Goal: Transaction & Acquisition: Download file/media

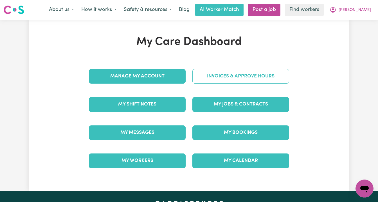
click at [224, 75] on link "Invoices & Approve Hours" at bounding box center [240, 76] width 97 height 15
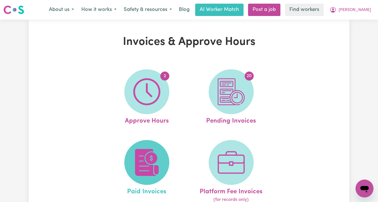
click at [148, 154] on img at bounding box center [146, 162] width 27 height 27
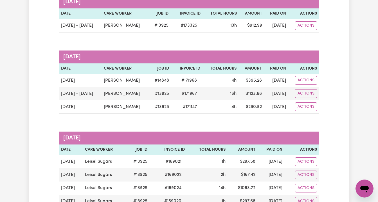
scroll to position [87, 0]
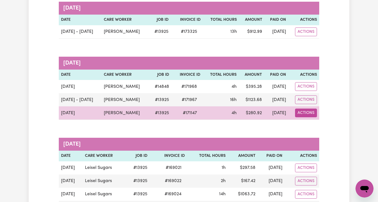
click at [308, 112] on button "Actions" at bounding box center [306, 113] width 22 height 9
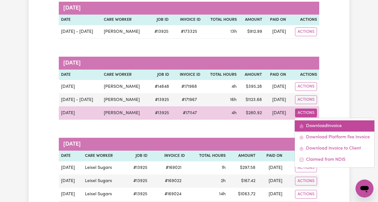
click at [313, 125] on link "Download Invoice" at bounding box center [335, 126] width 80 height 11
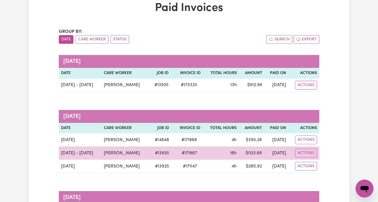
scroll to position [0, 0]
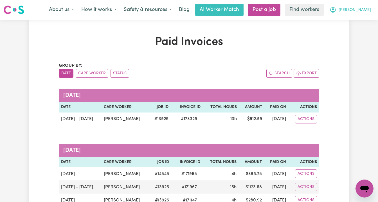
click at [364, 11] on span "[PERSON_NAME]" at bounding box center [354, 10] width 32 height 6
click at [361, 20] on link "My Dashboard" at bounding box center [352, 22] width 44 height 11
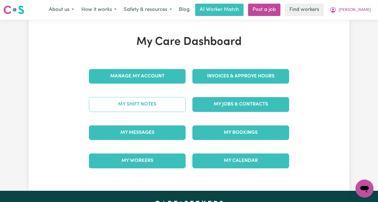
click at [166, 106] on link "My Shift Notes" at bounding box center [137, 104] width 97 height 15
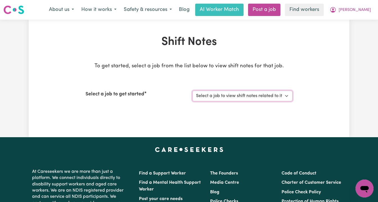
click at [207, 99] on select "Select a job to view shift notes related to it... (Overnight) Support Worker Ne…" at bounding box center [242, 96] width 100 height 11
select select "13729"
click at [192, 91] on select "Select a job to view shift notes related to it... (Overnight) Support Worker Ne…" at bounding box center [242, 96] width 100 height 11
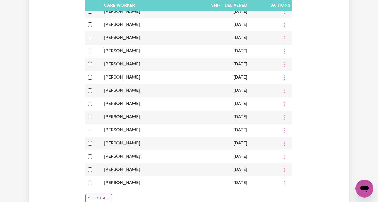
scroll to position [287, 0]
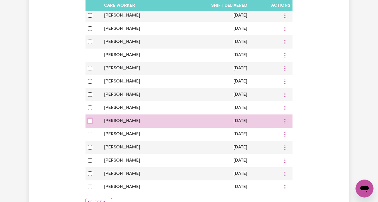
click at [91, 121] on input "checkbox" at bounding box center [90, 121] width 4 height 4
checkbox input "true"
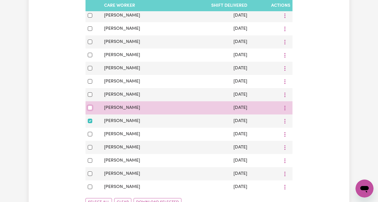
click at [89, 109] on input "checkbox" at bounding box center [90, 108] width 4 height 4
checkbox input "true"
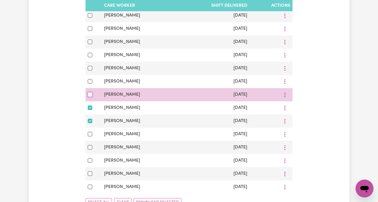
click at [90, 94] on input "checkbox" at bounding box center [90, 94] width 4 height 4
checkbox input "true"
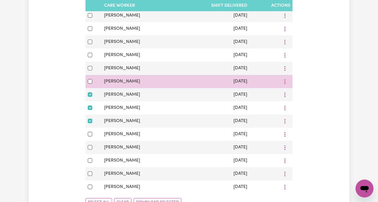
click at [89, 79] on div at bounding box center [94, 81] width 12 height 7
click at [90, 81] on input "checkbox" at bounding box center [90, 81] width 4 height 4
checkbox input "true"
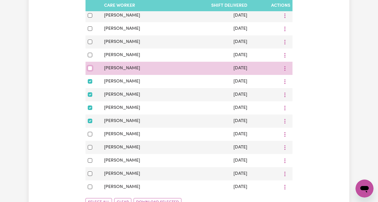
click at [90, 68] on input "checkbox" at bounding box center [90, 68] width 4 height 4
checkbox input "true"
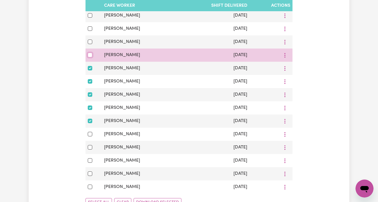
click at [90, 54] on input "checkbox" at bounding box center [90, 55] width 4 height 4
checkbox input "true"
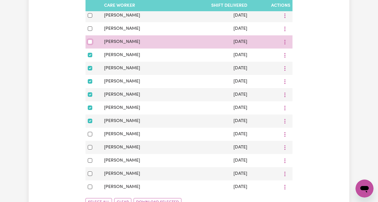
click at [91, 42] on input "checkbox" at bounding box center [90, 42] width 4 height 4
checkbox input "true"
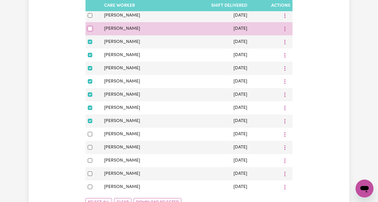
click at [91, 30] on input "checkbox" at bounding box center [90, 28] width 4 height 4
checkbox input "true"
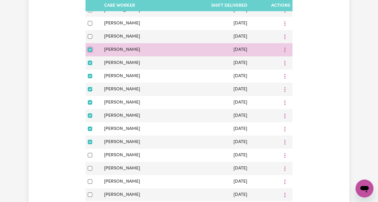
scroll to position [265, 0]
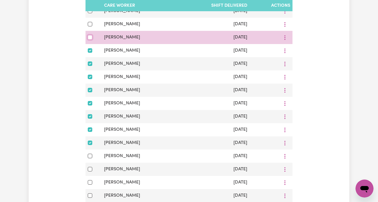
click at [91, 37] on input "checkbox" at bounding box center [90, 37] width 4 height 4
checkbox input "true"
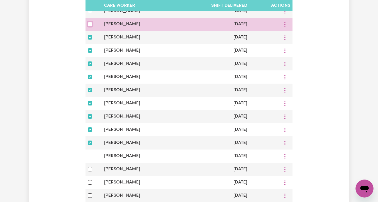
click at [91, 26] on input "checkbox" at bounding box center [90, 24] width 4 height 4
checkbox input "true"
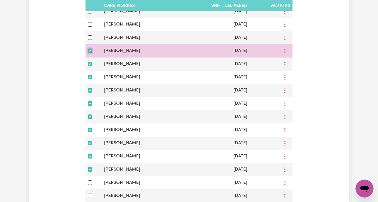
scroll to position [237, 0]
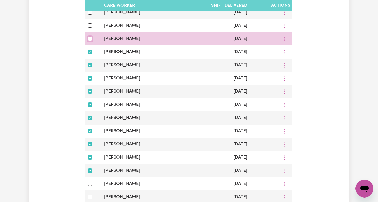
click at [90, 39] on input "checkbox" at bounding box center [90, 39] width 4 height 4
checkbox input "true"
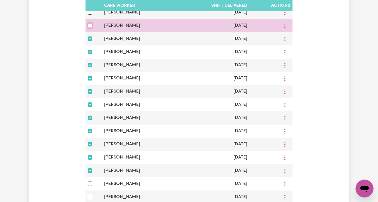
click at [90, 27] on input "checkbox" at bounding box center [90, 25] width 4 height 4
checkbox input "true"
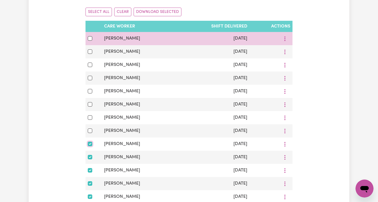
scroll to position [116, 0]
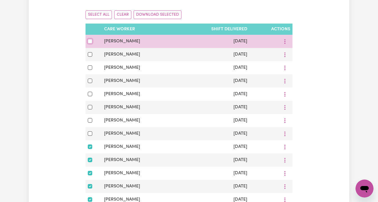
click at [89, 41] on input "checkbox" at bounding box center [90, 41] width 4 height 4
checkbox input "true"
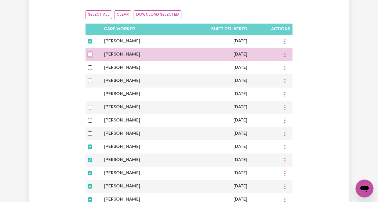
click at [89, 55] on input "checkbox" at bounding box center [90, 54] width 4 height 4
checkbox input "true"
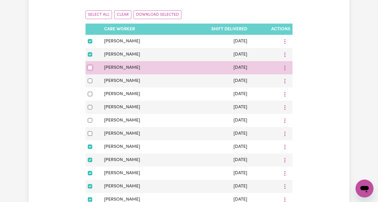
click at [89, 69] on input "checkbox" at bounding box center [90, 68] width 4 height 4
checkbox input "true"
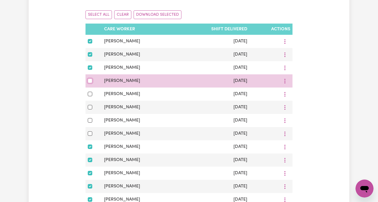
click at [90, 82] on input "checkbox" at bounding box center [90, 81] width 4 height 4
checkbox input "true"
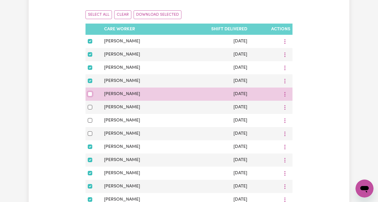
click at [90, 95] on input "checkbox" at bounding box center [90, 94] width 4 height 4
checkbox input "true"
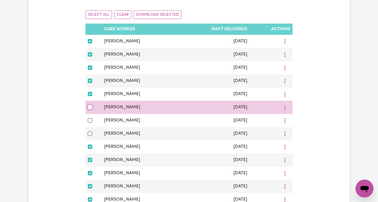
click at [90, 106] on input "checkbox" at bounding box center [90, 107] width 4 height 4
checkbox input "true"
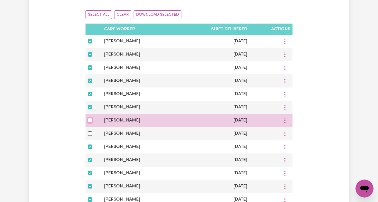
click at [90, 121] on input "checkbox" at bounding box center [90, 120] width 4 height 4
checkbox input "true"
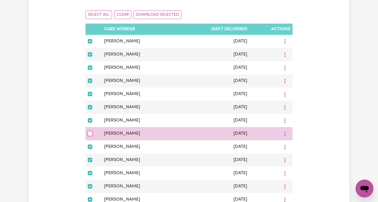
click at [90, 133] on input "checkbox" at bounding box center [90, 134] width 4 height 4
checkbox input "true"
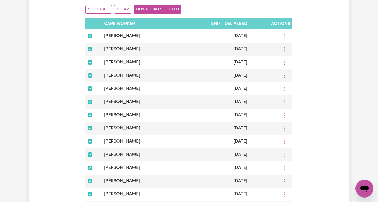
click at [152, 7] on button "Download Selected" at bounding box center [158, 9] width 48 height 9
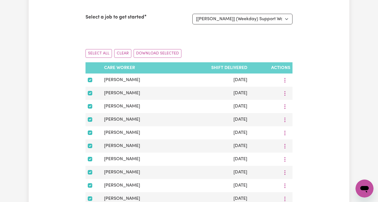
scroll to position [0, 0]
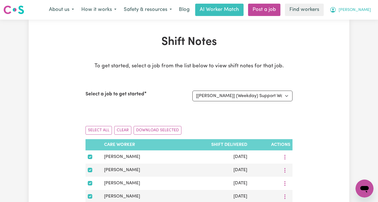
click at [361, 9] on span "[PERSON_NAME]" at bounding box center [354, 10] width 32 height 6
click at [353, 20] on link "My Dashboard" at bounding box center [352, 22] width 44 height 11
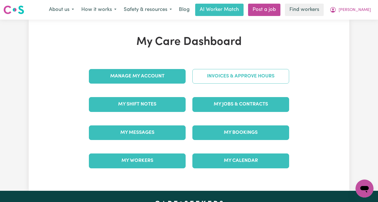
click at [230, 79] on link "Invoices & Approve Hours" at bounding box center [240, 76] width 97 height 15
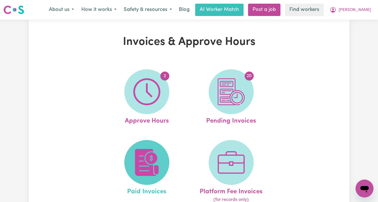
click at [154, 158] on img at bounding box center [146, 162] width 27 height 27
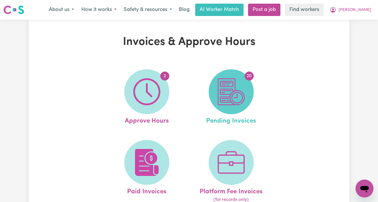
click at [229, 91] on img at bounding box center [231, 91] width 27 height 27
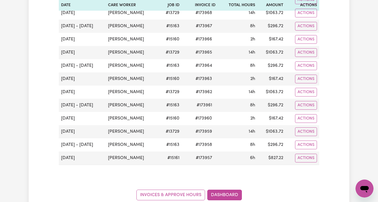
scroll to position [264, 0]
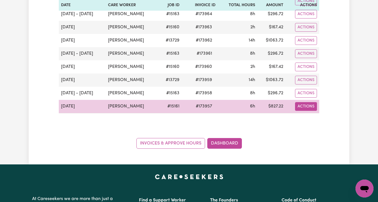
click at [305, 106] on button "Actions" at bounding box center [306, 106] width 22 height 9
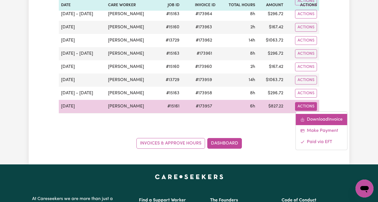
click at [314, 118] on link "Download Invoice" at bounding box center [320, 119] width 51 height 11
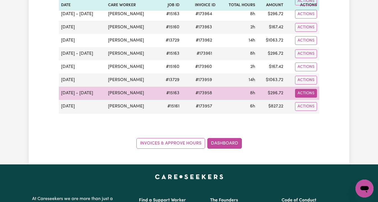
click at [305, 93] on button "Actions" at bounding box center [306, 93] width 22 height 9
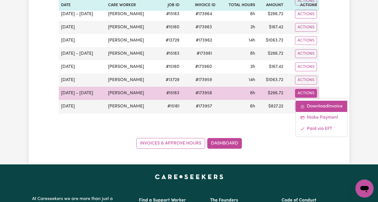
click at [308, 105] on link "Download Invoice" at bounding box center [320, 106] width 51 height 11
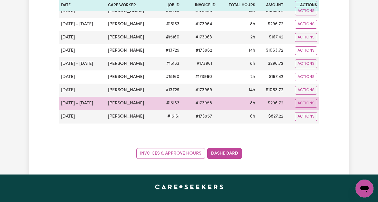
scroll to position [252, 0]
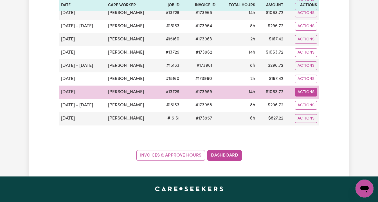
click at [307, 95] on button "Actions" at bounding box center [306, 92] width 22 height 9
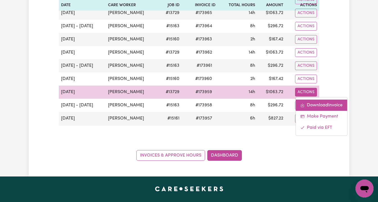
click at [315, 107] on link "Download Invoice" at bounding box center [320, 105] width 51 height 11
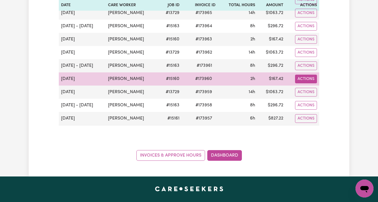
click at [305, 78] on button "Actions" at bounding box center [306, 79] width 22 height 9
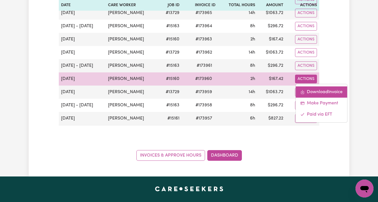
click at [310, 94] on link "Download Invoice" at bounding box center [320, 92] width 51 height 11
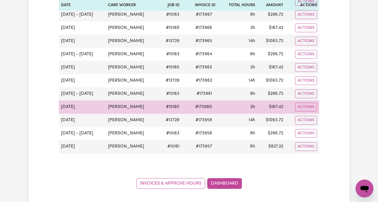
scroll to position [222, 0]
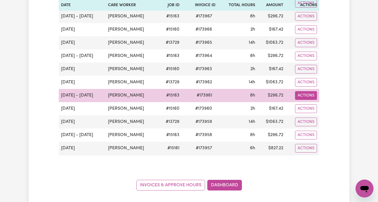
click at [303, 97] on button "Actions" at bounding box center [306, 95] width 22 height 9
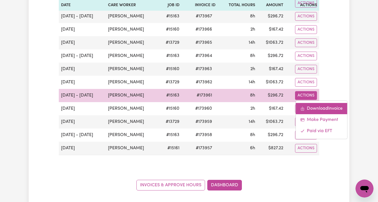
click at [309, 107] on link "Download Invoice" at bounding box center [320, 108] width 51 height 11
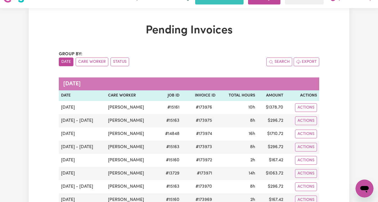
scroll to position [0, 0]
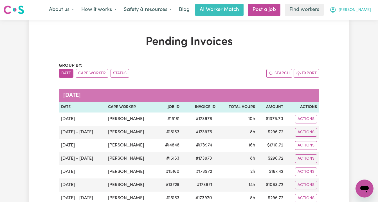
click at [358, 11] on span "[PERSON_NAME]" at bounding box center [354, 10] width 32 height 6
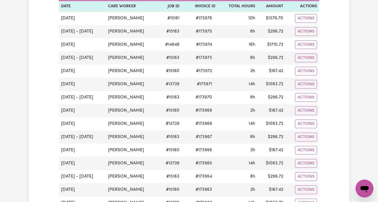
scroll to position [103, 0]
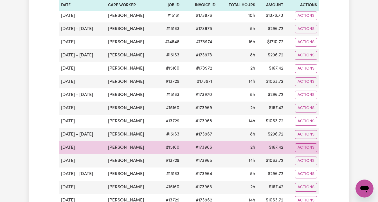
click at [146, 149] on td "[PERSON_NAME]" at bounding box center [132, 147] width 52 height 13
click at [301, 149] on button "Actions" at bounding box center [306, 148] width 22 height 9
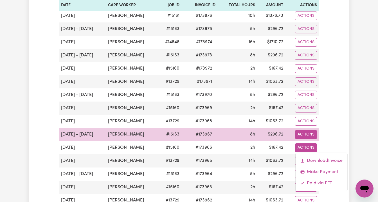
click at [299, 134] on button "Actions" at bounding box center [306, 134] width 22 height 9
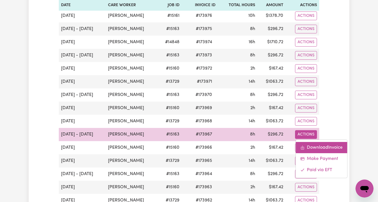
click at [304, 146] on icon "Download invoice #173967" at bounding box center [302, 148] width 4 height 4
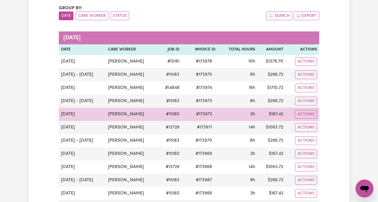
scroll to position [57, 0]
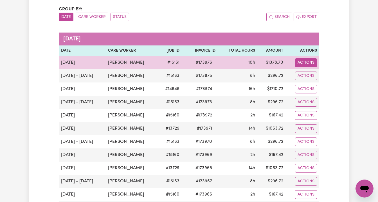
click at [304, 63] on button "Actions" at bounding box center [306, 62] width 22 height 9
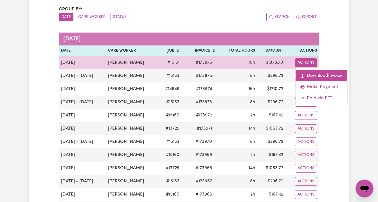
click at [313, 77] on link "Download Invoice" at bounding box center [320, 75] width 51 height 11
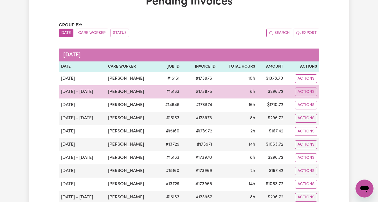
scroll to position [28, 0]
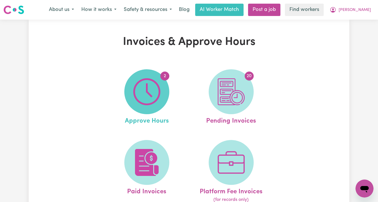
click at [161, 87] on span "2" at bounding box center [146, 91] width 45 height 45
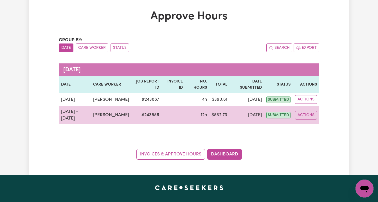
scroll to position [25, 0]
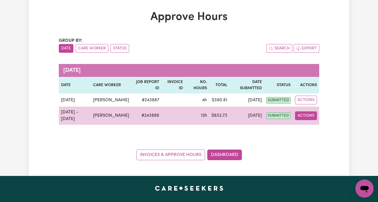
click at [303, 119] on button "Actions" at bounding box center [306, 116] width 22 height 9
click at [308, 132] on link "View Job Report" at bounding box center [319, 128] width 48 height 11
select select "pm"
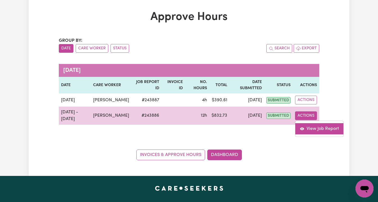
select select "pm"
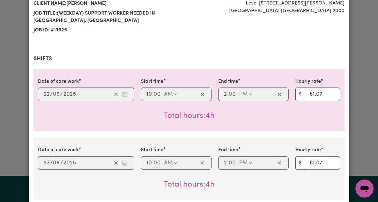
scroll to position [0, 0]
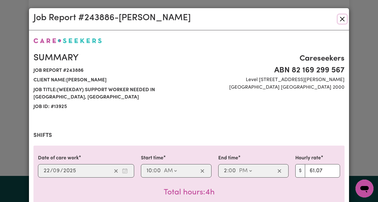
click at [341, 19] on button "Close" at bounding box center [342, 19] width 9 height 9
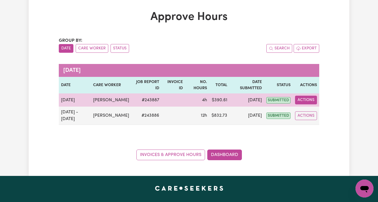
click at [304, 102] on button "Actions" at bounding box center [306, 100] width 22 height 9
click at [309, 113] on link "View Job Report" at bounding box center [319, 113] width 48 height 11
select select "pm"
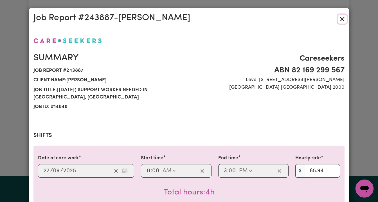
click at [344, 18] on button "Close" at bounding box center [342, 19] width 9 height 9
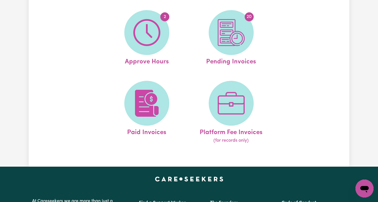
scroll to position [61, 0]
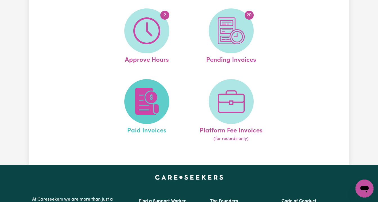
click at [153, 97] on img at bounding box center [146, 101] width 27 height 27
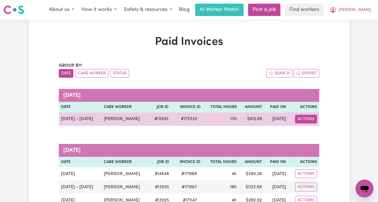
click at [301, 119] on button "Actions" at bounding box center [306, 119] width 22 height 9
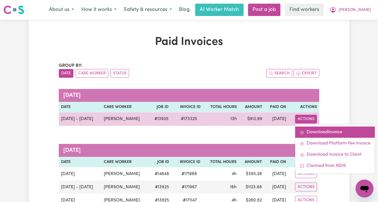
click at [312, 132] on link "Download Invoice" at bounding box center [335, 132] width 80 height 11
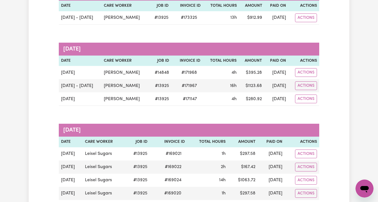
scroll to position [104, 0]
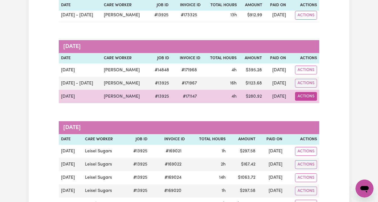
click at [307, 98] on button "Actions" at bounding box center [306, 96] width 22 height 9
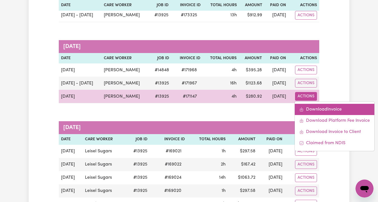
click at [318, 112] on link "Download Invoice" at bounding box center [335, 109] width 80 height 11
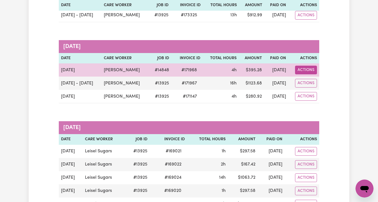
click at [306, 71] on button "Actions" at bounding box center [306, 70] width 22 height 9
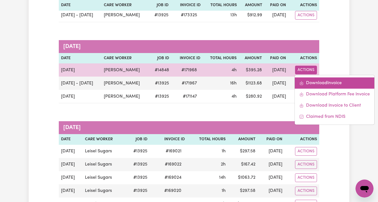
click at [309, 85] on link "Download Invoice" at bounding box center [335, 83] width 80 height 11
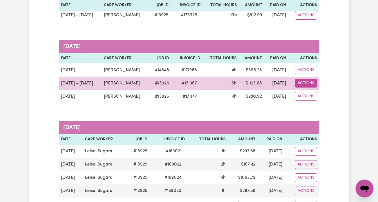
click at [303, 83] on button "Actions" at bounding box center [306, 83] width 22 height 9
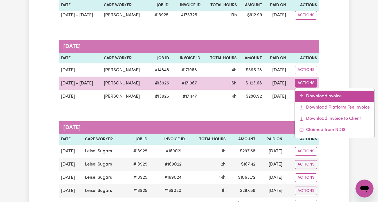
click at [310, 98] on link "Download Invoice" at bounding box center [335, 96] width 80 height 11
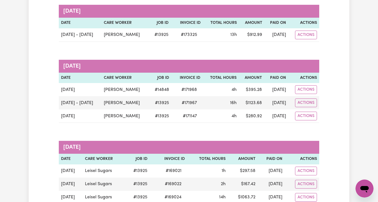
scroll to position [0, 0]
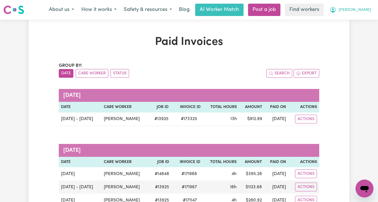
click at [358, 10] on span "[PERSON_NAME]" at bounding box center [354, 10] width 32 height 6
click at [346, 22] on link "My Dashboard" at bounding box center [352, 22] width 44 height 11
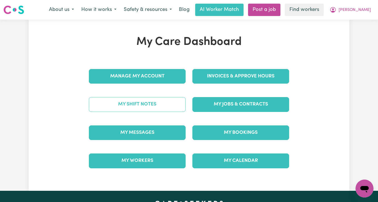
click at [152, 105] on link "My Shift Notes" at bounding box center [137, 104] width 97 height 15
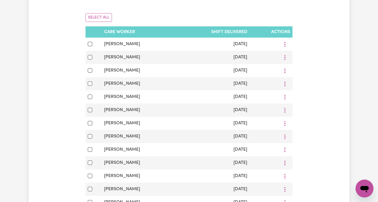
scroll to position [34, 0]
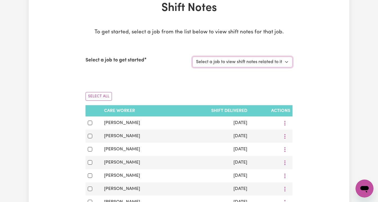
click at [258, 63] on select "Select a job to view shift notes related to it... (Overnight) Support Worker Ne…" at bounding box center [242, 62] width 100 height 11
select select "13925"
click at [192, 57] on select "Select a job to view shift notes related to it... (Overnight) Support Worker Ne…" at bounding box center [242, 62] width 100 height 11
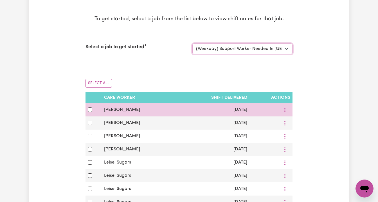
scroll to position [49, 0]
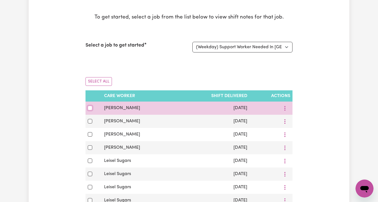
click at [88, 108] on input "checkbox" at bounding box center [90, 108] width 4 height 4
checkbox input "true"
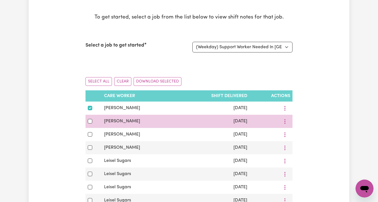
click at [87, 119] on td at bounding box center [93, 121] width 16 height 13
click at [90, 123] on input "checkbox" at bounding box center [90, 121] width 4 height 4
checkbox input "true"
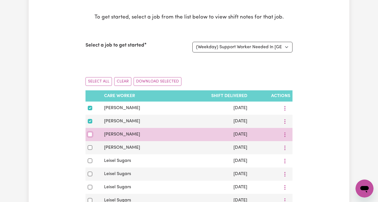
click at [89, 136] on input "checkbox" at bounding box center [90, 134] width 4 height 4
checkbox input "true"
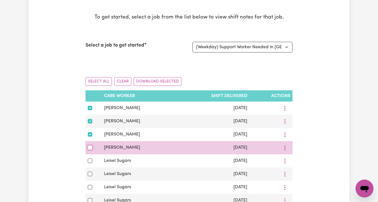
click at [90, 149] on input "checkbox" at bounding box center [90, 148] width 4 height 4
checkbox input "true"
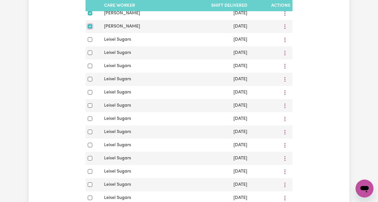
scroll to position [0, 0]
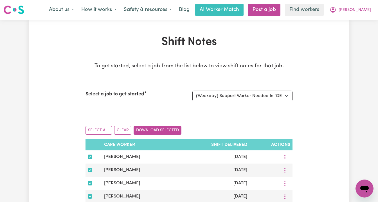
click at [167, 130] on button "Download Selected" at bounding box center [158, 130] width 48 height 9
click at [204, 97] on select "Select a job to view shift notes related to it... (Overnight) Support Worker Ne…" at bounding box center [242, 96] width 100 height 11
select select "14848"
click at [192, 91] on select "Select a job to view shift notes related to it... (Overnight) Support Worker Ne…" at bounding box center [242, 96] width 100 height 11
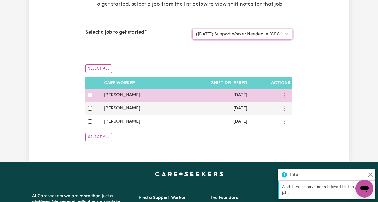
scroll to position [66, 0]
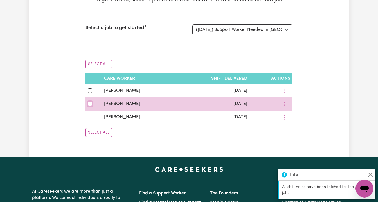
click at [90, 103] on input "checkbox" at bounding box center [90, 104] width 4 height 4
checkbox input "true"
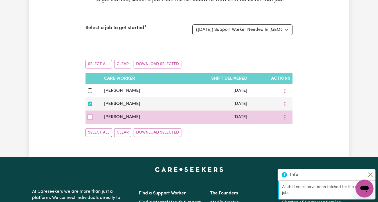
click at [90, 118] on input "checkbox" at bounding box center [90, 117] width 4 height 4
checkbox input "true"
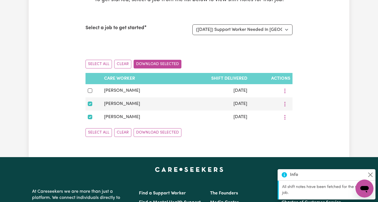
click at [157, 62] on button "Download Selected" at bounding box center [158, 64] width 48 height 9
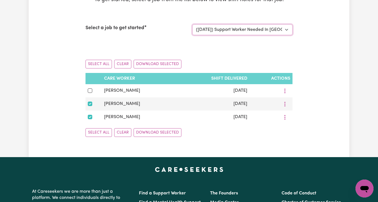
click at [242, 29] on select "Select a job to view shift notes related to it... (Overnight) Support Worker Ne…" at bounding box center [242, 29] width 100 height 11
click at [192, 24] on select "Select a job to view shift notes related to it... (Overnight) Support Worker Ne…" at bounding box center [242, 29] width 100 height 11
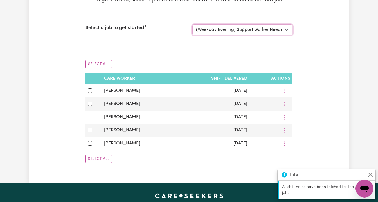
click at [243, 28] on select "Select a job to view shift notes related to it... (Overnight) Support Worker Ne…" at bounding box center [242, 29] width 100 height 11
click at [192, 24] on select "Select a job to view shift notes related to it... (Overnight) Support Worker Ne…" at bounding box center [242, 29] width 100 height 11
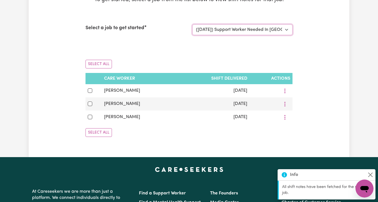
click at [247, 28] on select "Select a job to view shift notes related to it... (Overnight) Support Worker Ne…" at bounding box center [242, 29] width 100 height 11
click at [192, 24] on select "Select a job to view shift notes related to it... (Overnight) Support Worker Ne…" at bounding box center [242, 29] width 100 height 11
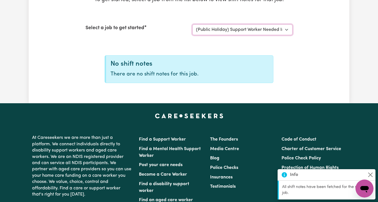
click at [249, 28] on select "Select a job to view shift notes related to it... (Overnight) Support Worker Ne…" at bounding box center [242, 29] width 100 height 11
select select "15163"
click at [192, 24] on select "Select a job to view shift notes related to it... (Overnight) Support Worker Ne…" at bounding box center [242, 29] width 100 height 11
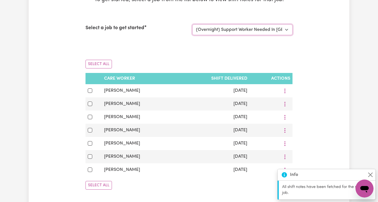
scroll to position [0, 0]
